Goal: Task Accomplishment & Management: Complete application form

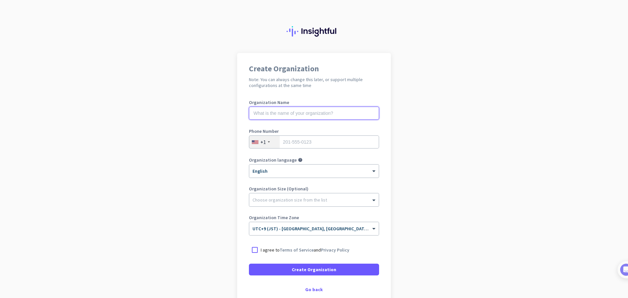
click at [310, 113] on input "text" at bounding box center [314, 113] width 130 height 13
type input "Mercor"
click at [262, 142] on div "+1" at bounding box center [263, 142] width 6 height 7
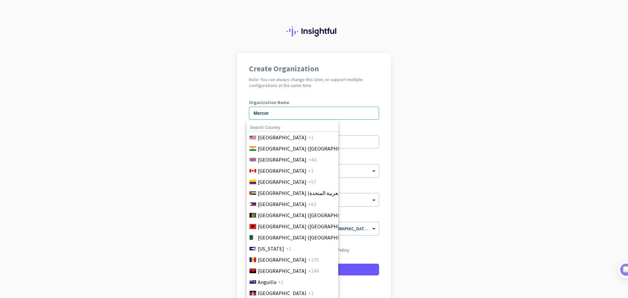
click at [286, 129] on input at bounding box center [293, 127] width 92 height 9
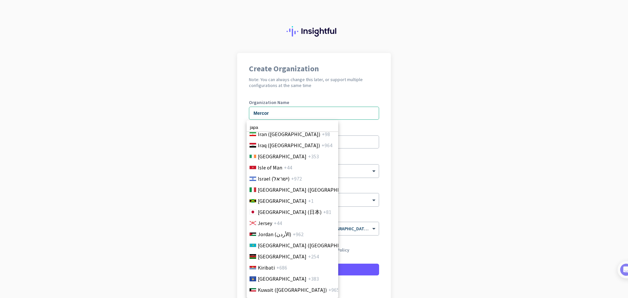
scroll to position [1184, 0]
type input "japa"
click at [279, 213] on span "[GEOGRAPHIC_DATA] (日本)" at bounding box center [290, 211] width 64 height 8
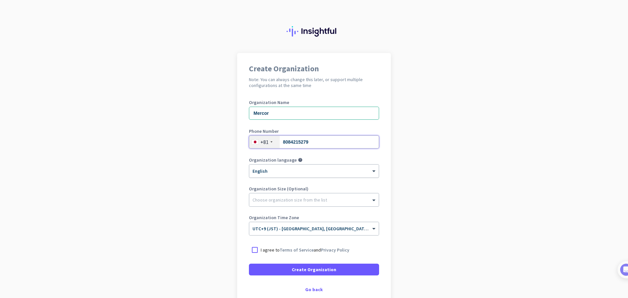
type input "8084215279"
click at [298, 171] on div at bounding box center [314, 169] width 130 height 6
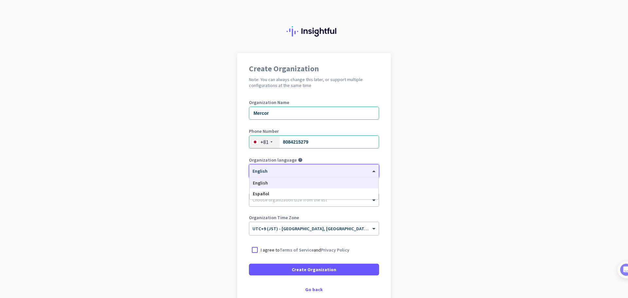
click at [290, 183] on div "English" at bounding box center [314, 183] width 129 height 11
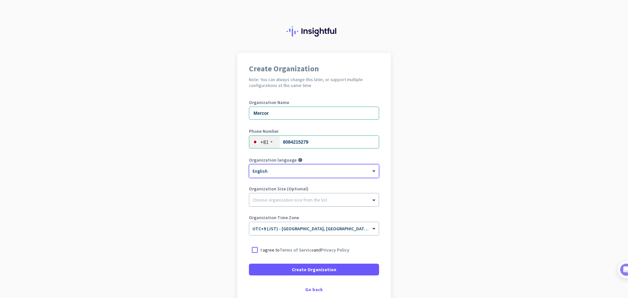
click at [306, 200] on div at bounding box center [314, 198] width 130 height 7
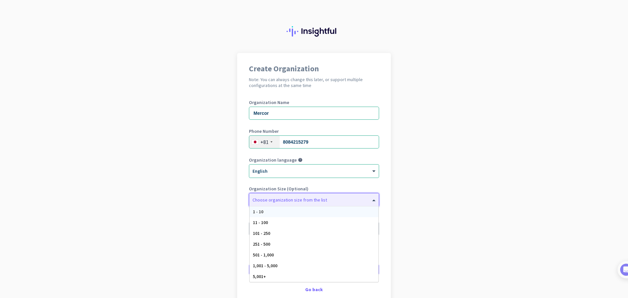
click at [312, 184] on div "Organization Name Mercor Phone Number [PHONE_NUMBER] Organization language help…" at bounding box center [314, 170] width 130 height 141
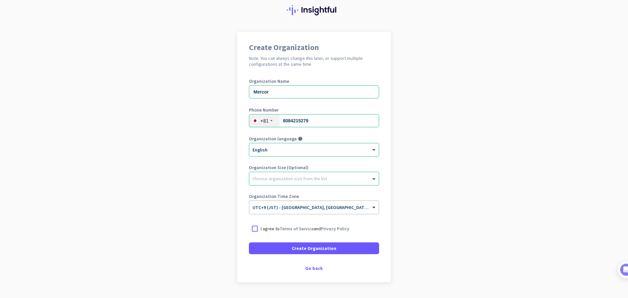
scroll to position [33, 0]
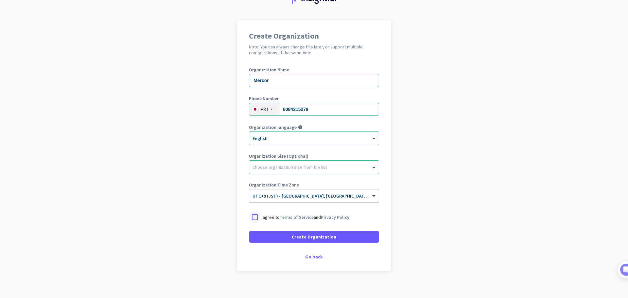
click at [255, 218] on div at bounding box center [255, 217] width 12 height 12
click at [297, 237] on span "Create Organization" at bounding box center [314, 237] width 44 height 7
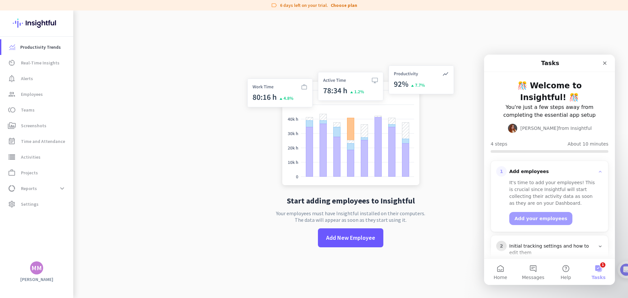
click at [34, 272] on div "MM" at bounding box center [36, 267] width 13 height 13
click at [68, 255] on span "Sign out" at bounding box center [72, 256] width 40 height 6
